Goal: Task Accomplishment & Management: Manage account settings

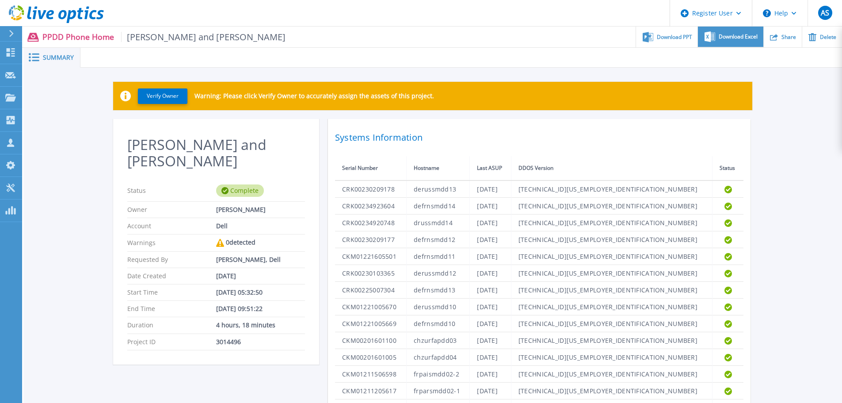
click at [732, 38] on span "Download Excel" at bounding box center [738, 36] width 39 height 5
click at [7, 54] on icon at bounding box center [11, 52] width 8 height 8
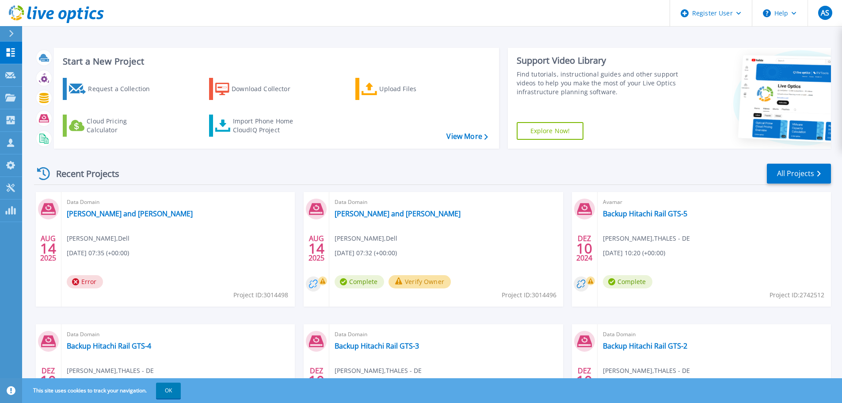
click at [316, 283] on circle at bounding box center [313, 283] width 15 height 15
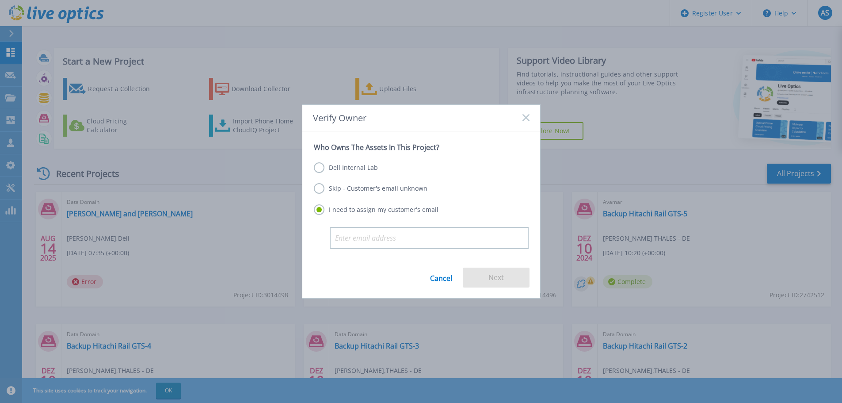
click at [323, 164] on label "Dell Internal Lab" at bounding box center [346, 167] width 64 height 11
click at [0, 0] on input "Dell Internal Lab" at bounding box center [0, 0] width 0 height 0
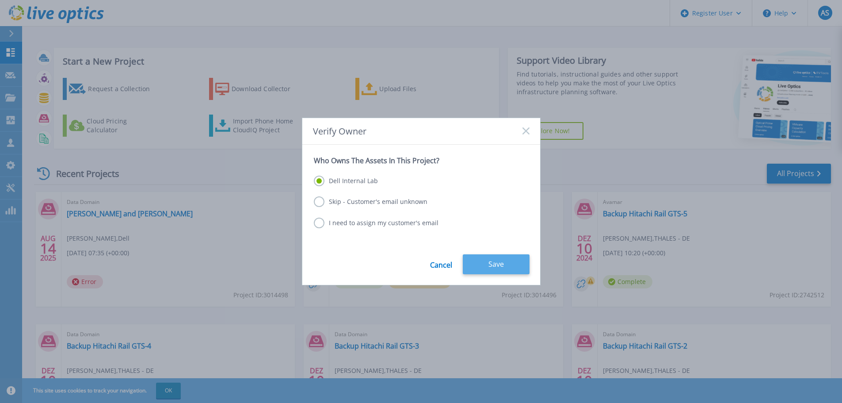
click at [499, 260] on button "Save" at bounding box center [496, 264] width 67 height 20
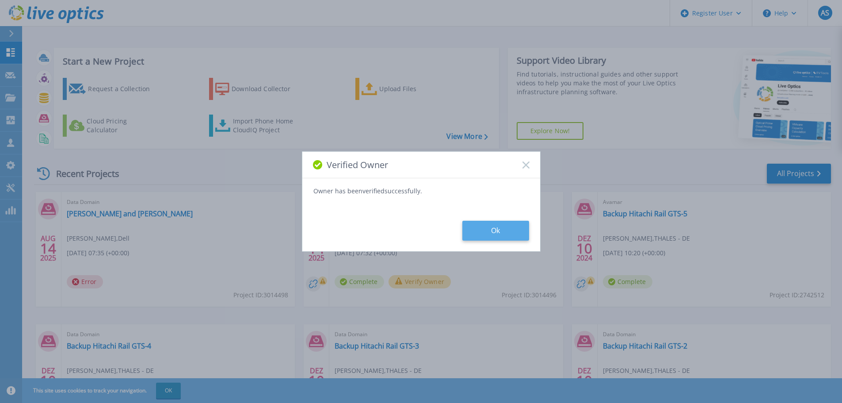
click at [503, 228] on button "Ok" at bounding box center [496, 231] width 67 height 20
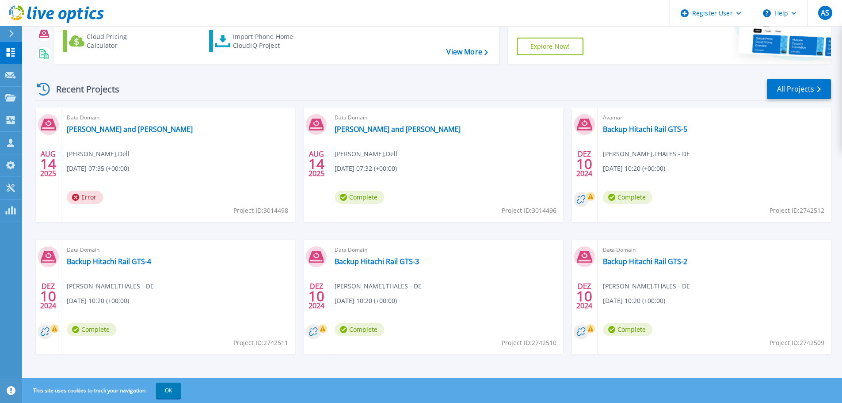
scroll to position [87, 0]
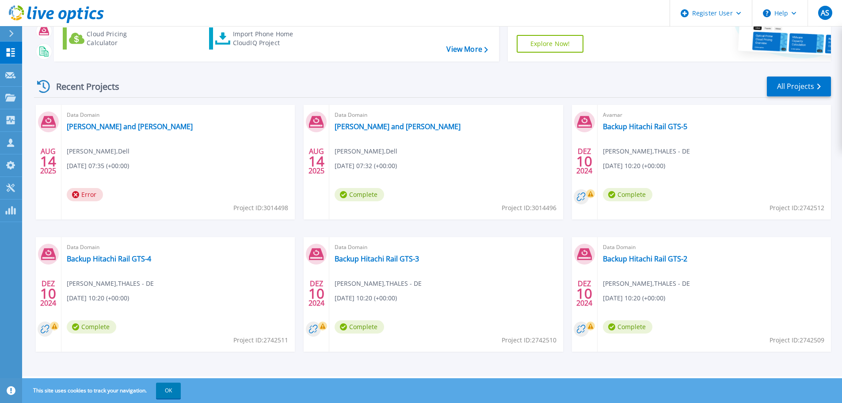
click at [587, 193] on rect at bounding box center [590, 193] width 9 height 9
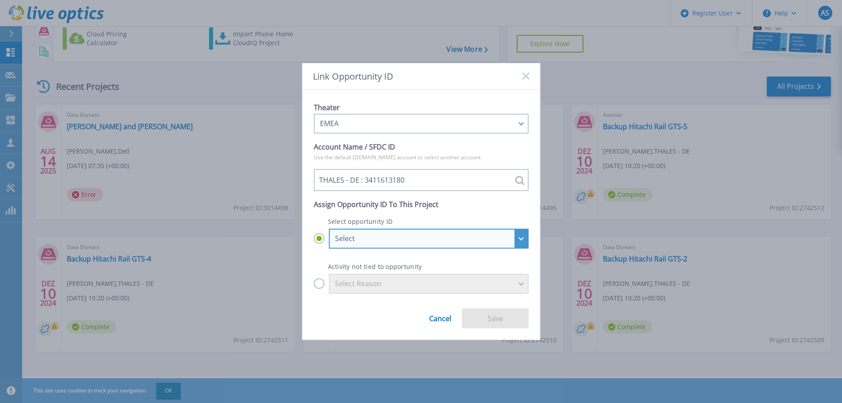
click at [520, 239] on div "Select" at bounding box center [429, 239] width 200 height 20
click at [0, 0] on input "Select Select THALES - DE - MP - new Backup PPDM/DM5500 : 28369223 THALES - DE …" at bounding box center [0, 0] width 0 height 0
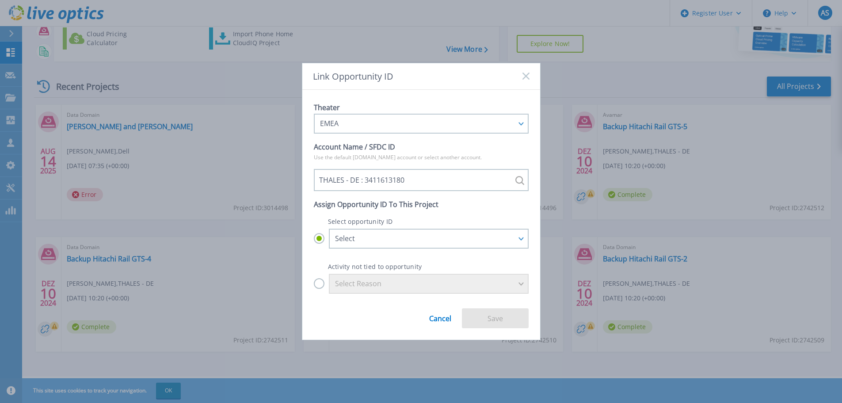
click at [318, 263] on p "Activity not tied to opportunity" at bounding box center [421, 267] width 215 height 8
click at [318, 281] on label "Select Reason" at bounding box center [421, 284] width 215 height 20
click at [0, 0] on input "Select Reason" at bounding box center [0, 0] width 0 height 0
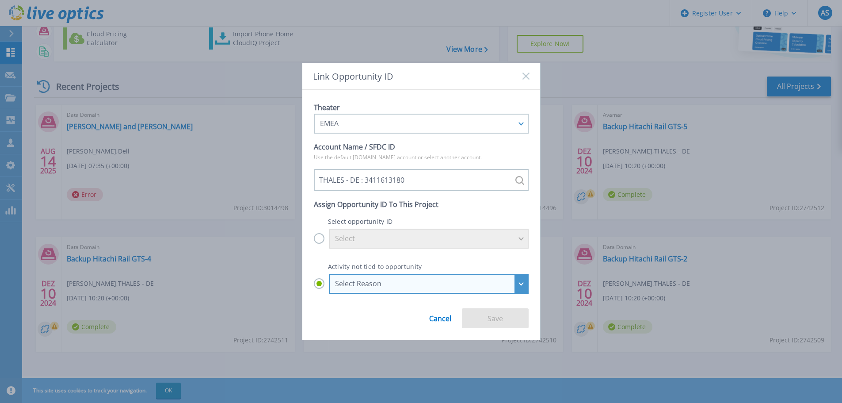
click at [353, 285] on div "Select Reason" at bounding box center [424, 283] width 178 height 8
click at [0, 0] on input "Select Reason Select Reason Discovery Troubleshooting Other" at bounding box center [0, 0] width 0 height 0
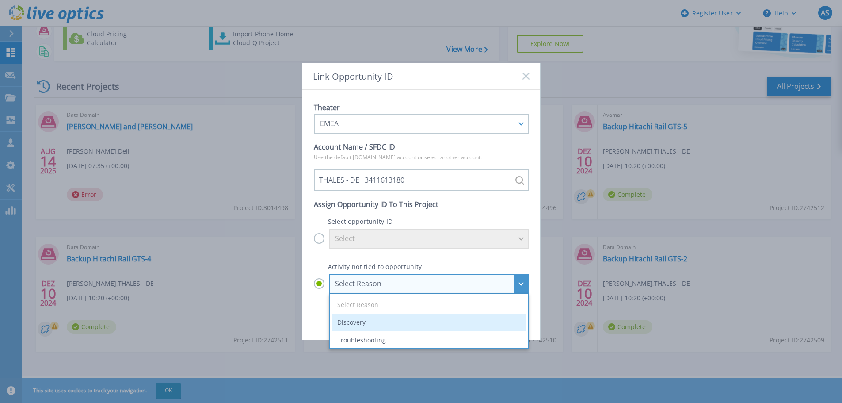
scroll to position [21, 0]
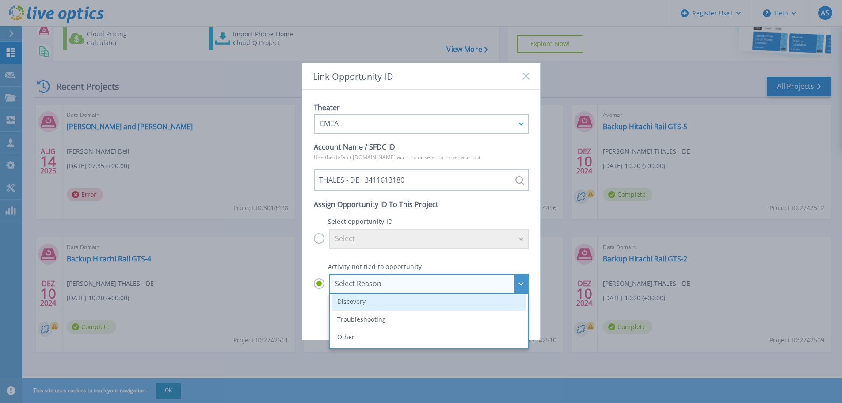
click at [347, 302] on li "Discovery" at bounding box center [429, 302] width 194 height 18
click at [0, 0] on input "Select Reason Select Reason Discovery Troubleshooting Other" at bounding box center [0, 0] width 0 height 0
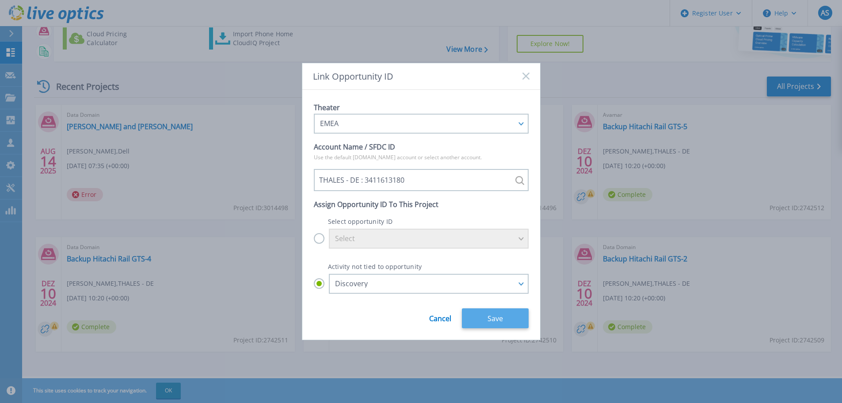
click at [493, 318] on button "Save" at bounding box center [495, 318] width 67 height 20
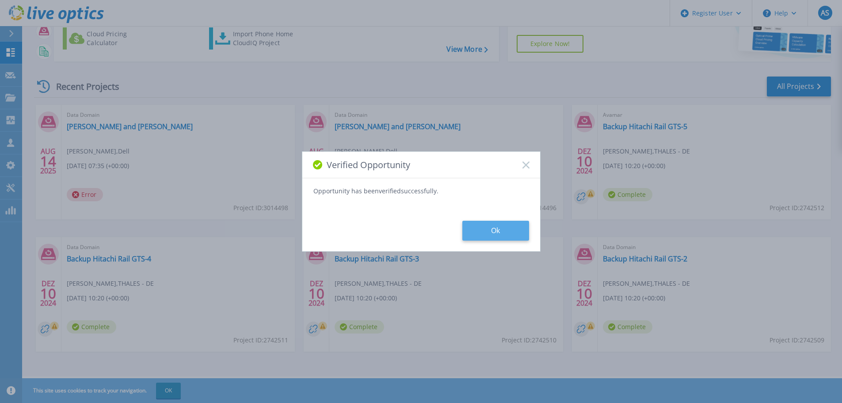
click at [480, 230] on button "Ok" at bounding box center [496, 231] width 67 height 20
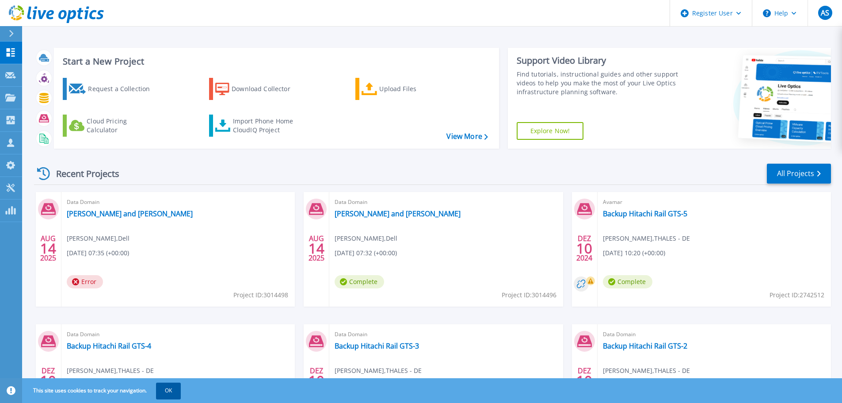
click at [170, 387] on button "OK" at bounding box center [168, 391] width 25 height 16
